Goal: Task Accomplishment & Management: Use online tool/utility

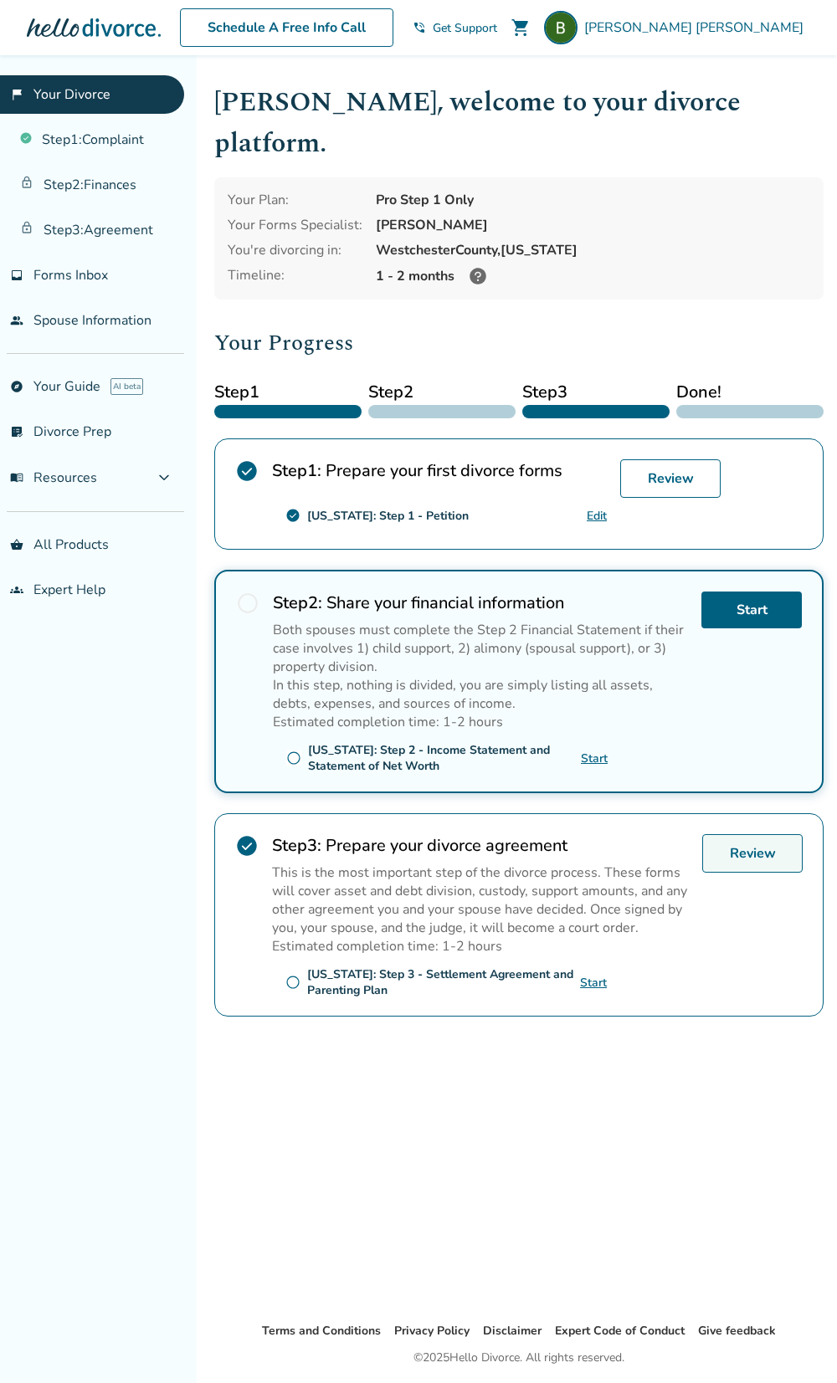
click at [760, 834] on link "Review" at bounding box center [752, 853] width 100 height 38
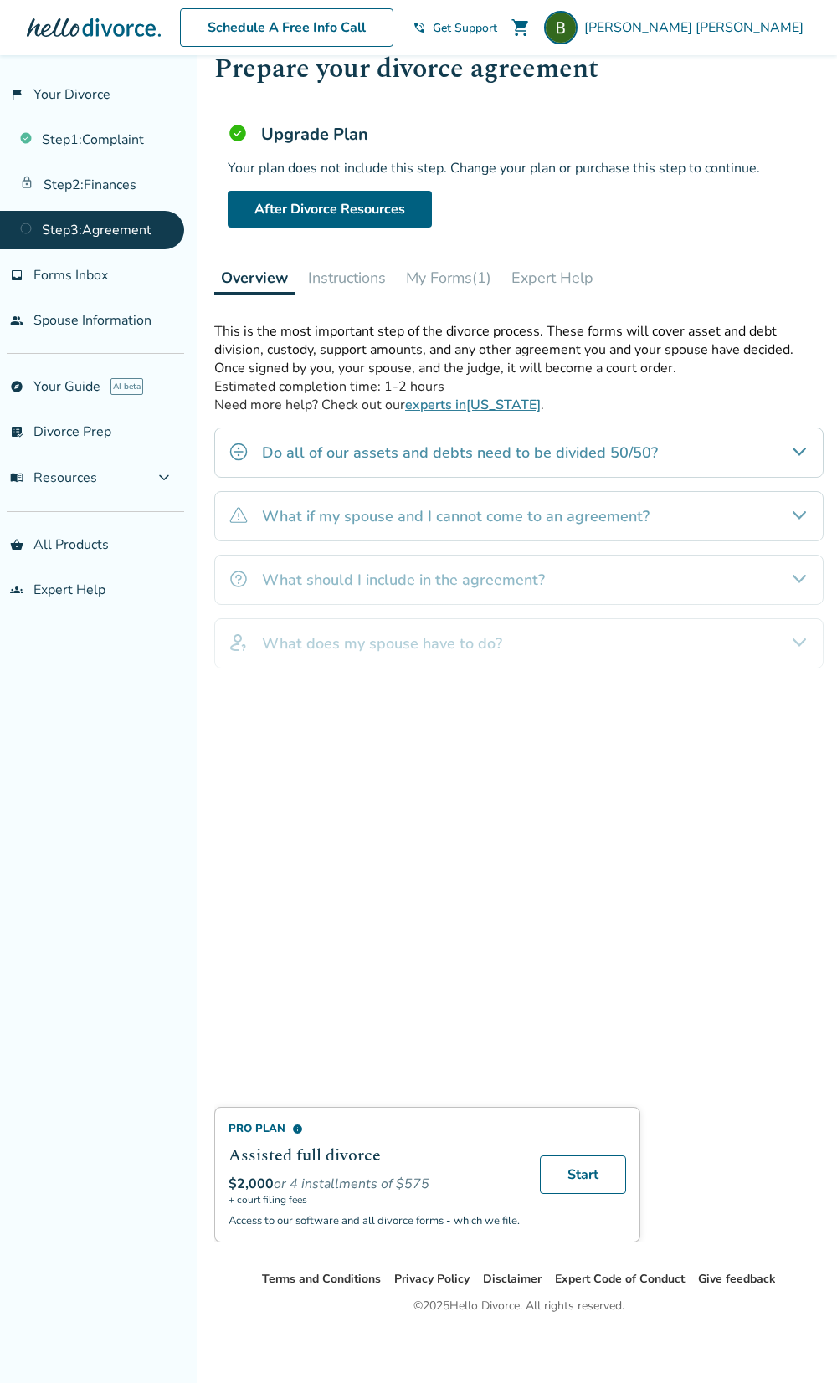
scroll to position [54, 0]
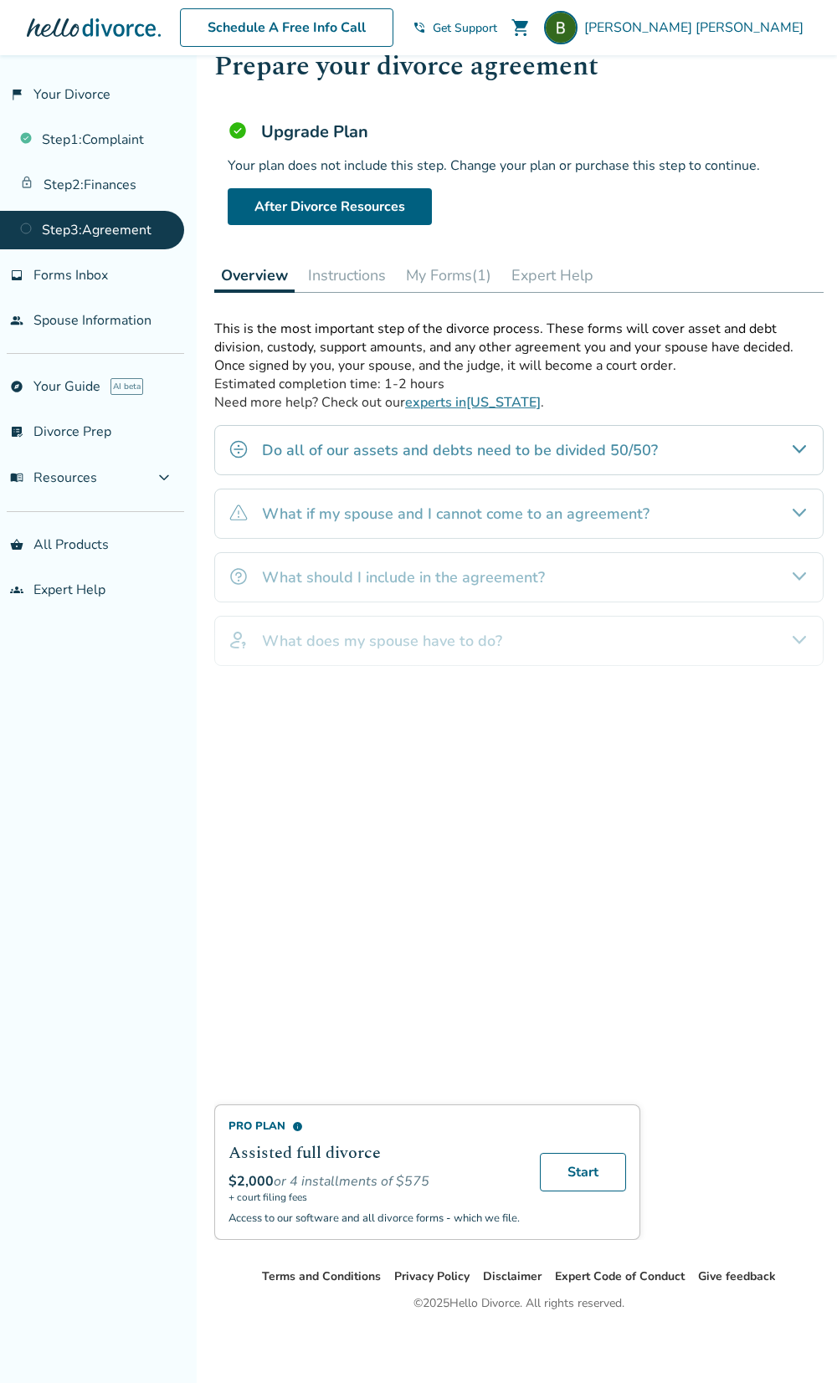
click at [460, 282] on button "My Forms (1)" at bounding box center [448, 275] width 99 height 33
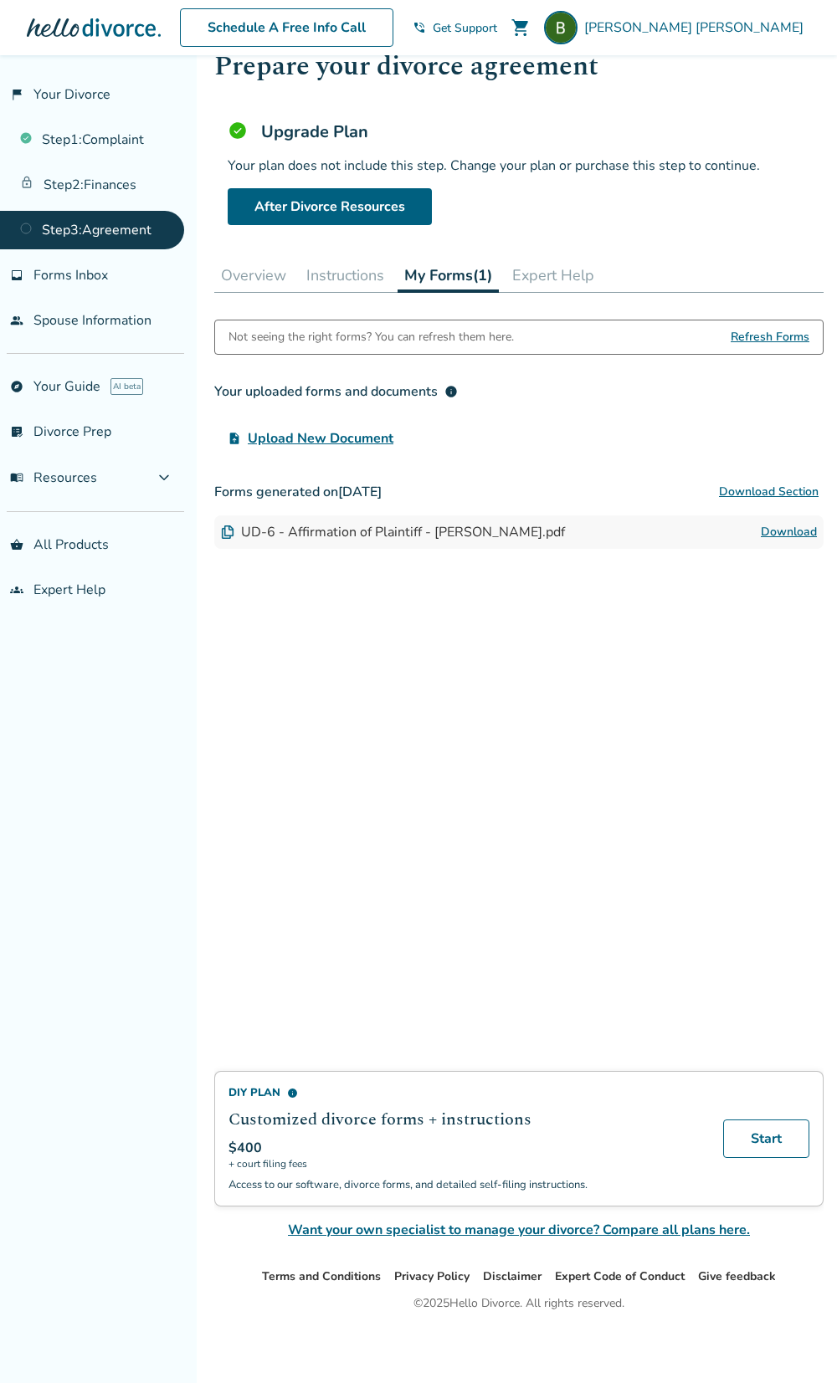
click at [538, 276] on button "Expert Help" at bounding box center [552, 275] width 95 height 33
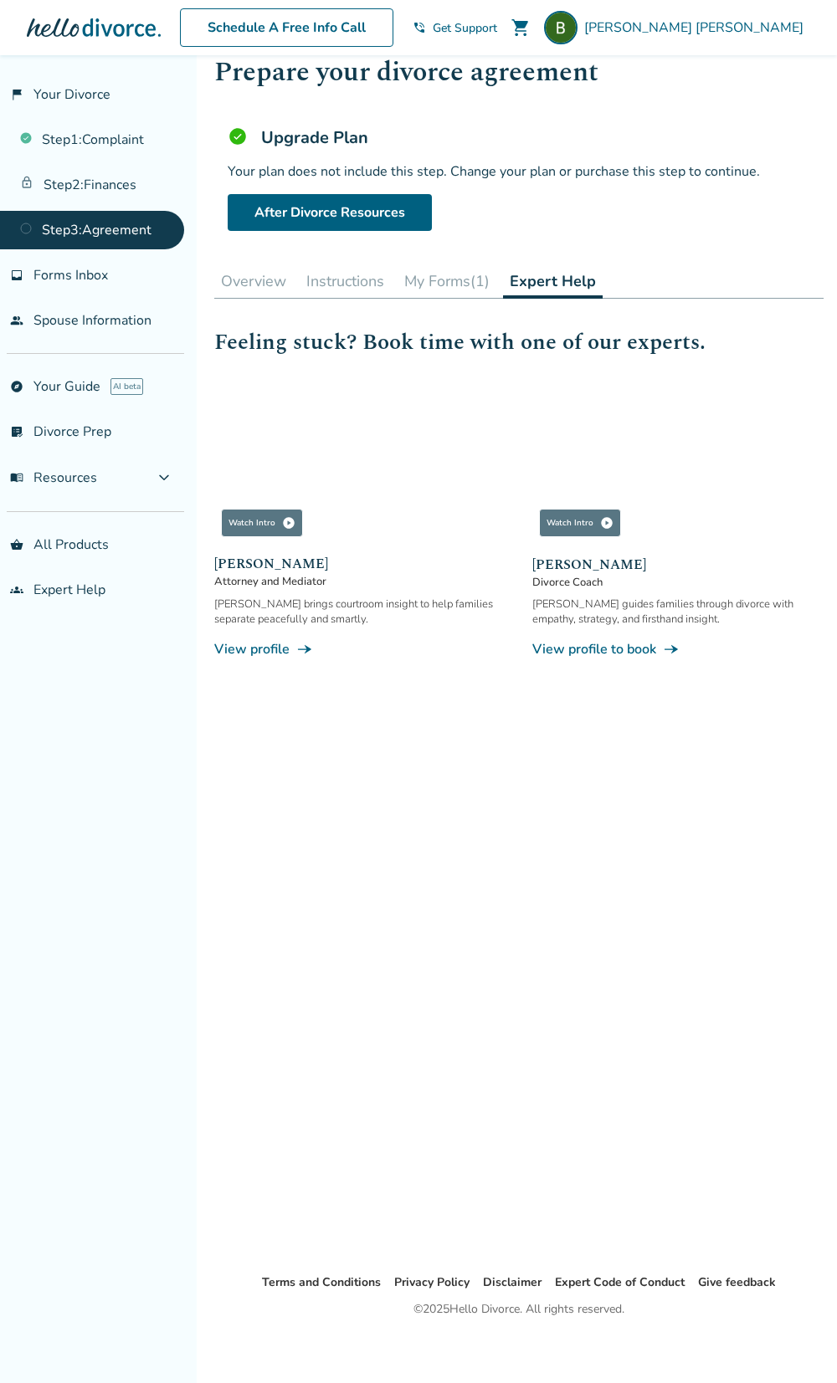
scroll to position [54, 0]
